Goal: Task Accomplishment & Management: Manage account settings

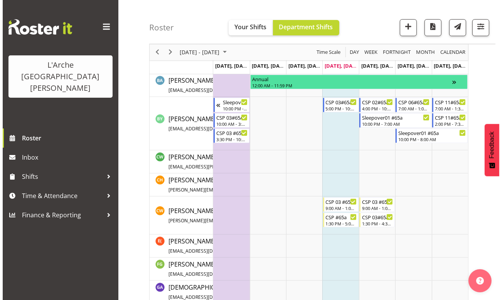
scroll to position [210, 0]
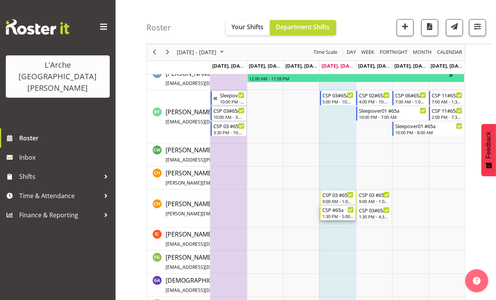
click at [346, 216] on div "1:30 PM - 5:00 PM" at bounding box center [338, 216] width 31 height 6
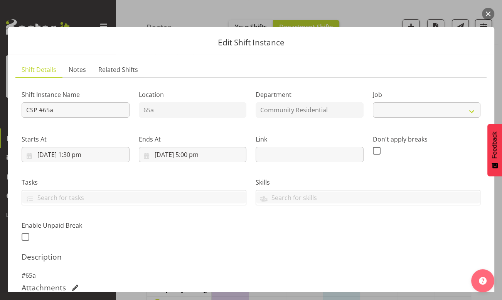
select select "3"
click at [190, 155] on input "[DATE] 5:00 pm" at bounding box center [193, 154] width 108 height 15
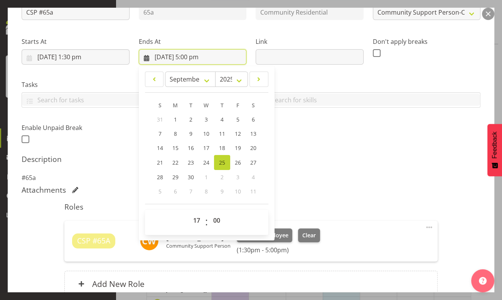
scroll to position [105, 0]
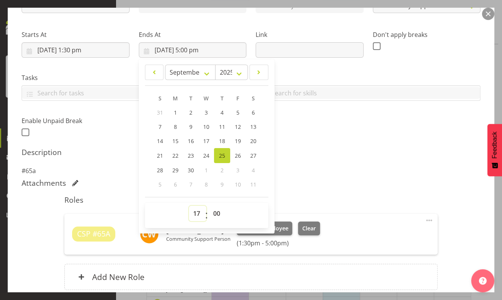
click at [196, 215] on select "00 01 02 03 04 05 06 07 08 09 10 11 12 13 14 15 16 17 18 19 20 21 22 23" at bounding box center [197, 213] width 17 height 15
select select "19"
click at [189, 206] on select "00 01 02 03 04 05 06 07 08 09 10 11 12 13 14 15 16 17 18 19 20 21 22 23" at bounding box center [197, 213] width 17 height 15
type input "[DATE] 7:00 pm"
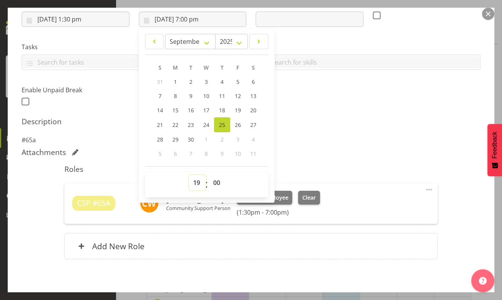
scroll to position [170, 0]
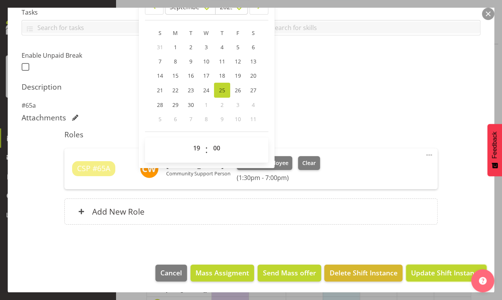
click at [426, 274] on span "Update Shift Instance" at bounding box center [446, 273] width 70 height 10
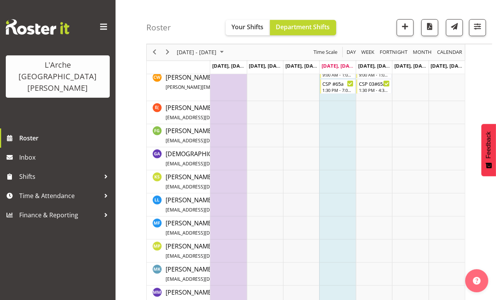
scroll to position [391, 0]
